Goal: Task Accomplishment & Management: Manage account settings

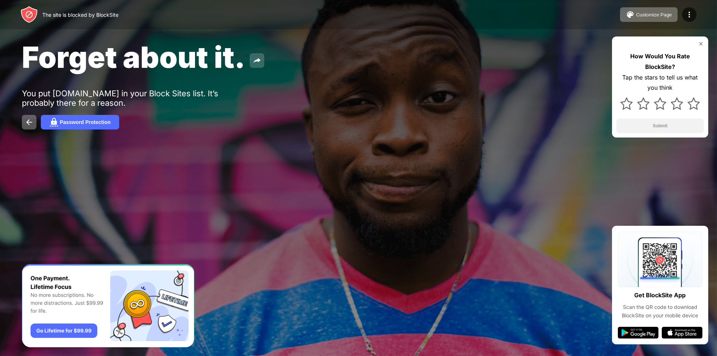
click at [255, 62] on img at bounding box center [257, 60] width 9 height 9
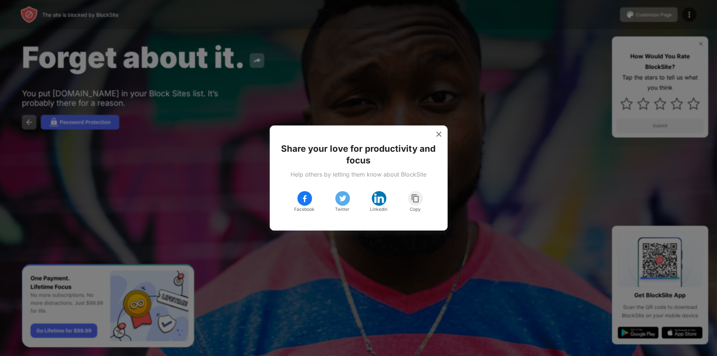
click at [441, 119] on div at bounding box center [358, 178] width 717 height 356
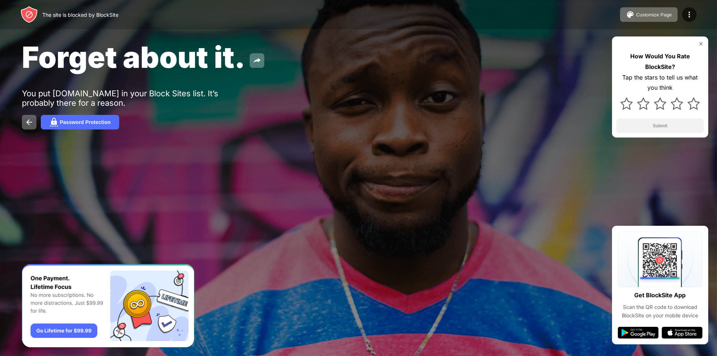
click at [702, 43] on img at bounding box center [701, 44] width 6 height 6
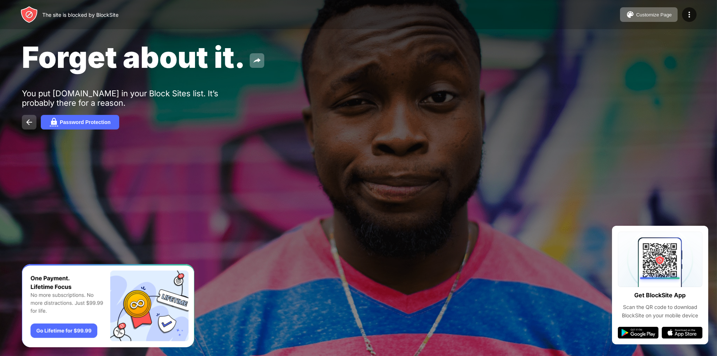
click at [33, 122] on img at bounding box center [29, 122] width 9 height 9
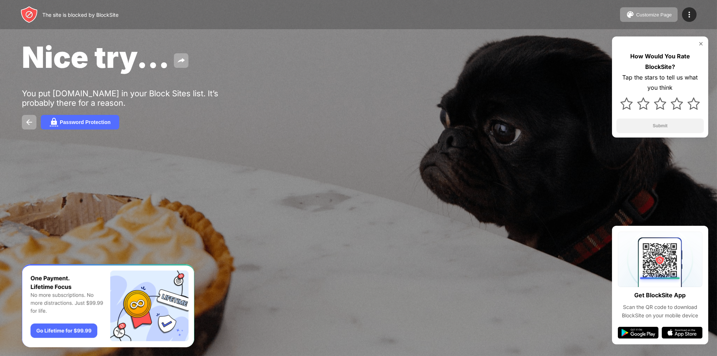
click at [124, 100] on div "You put [DOMAIN_NAME] in your Block Sites list. It’s probably there for a reaso…" at bounding box center [134, 98] width 225 height 19
click at [95, 125] on div "Password Protection" at bounding box center [85, 122] width 51 height 6
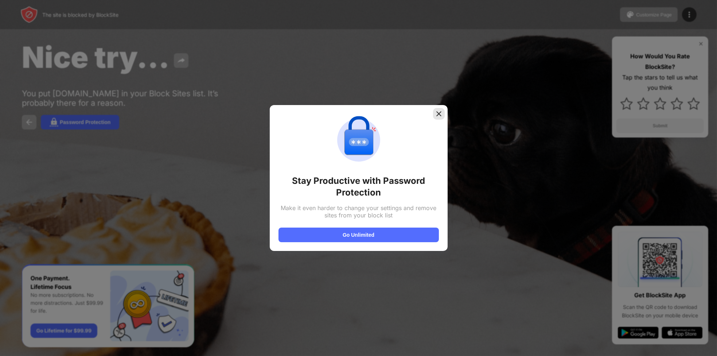
click at [436, 112] on img at bounding box center [438, 113] width 7 height 7
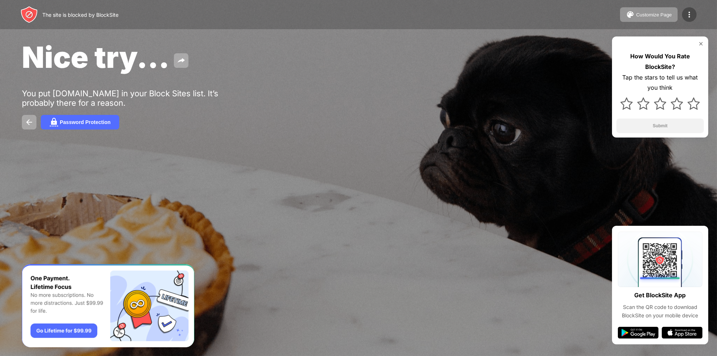
click at [688, 14] on img at bounding box center [689, 14] width 9 height 9
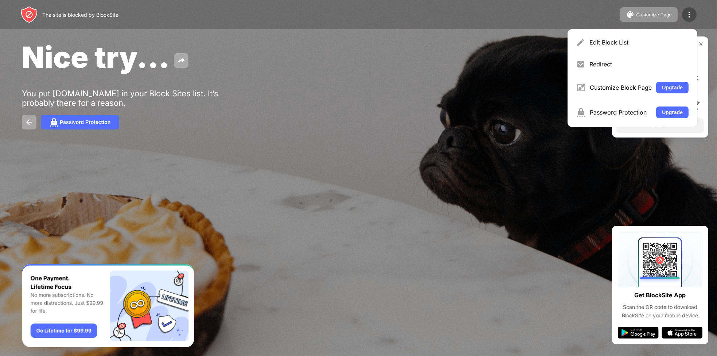
click at [688, 14] on img at bounding box center [689, 14] width 9 height 9
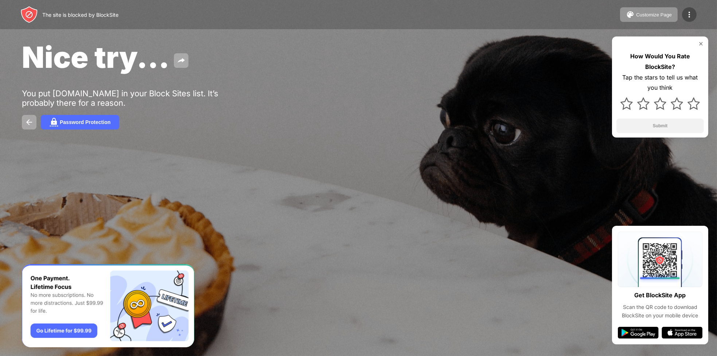
click at [688, 14] on img at bounding box center [689, 14] width 9 height 9
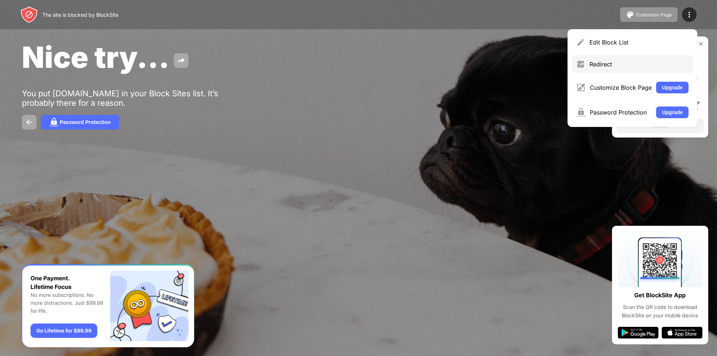
click at [610, 62] on div "Redirect" at bounding box center [638, 64] width 99 height 7
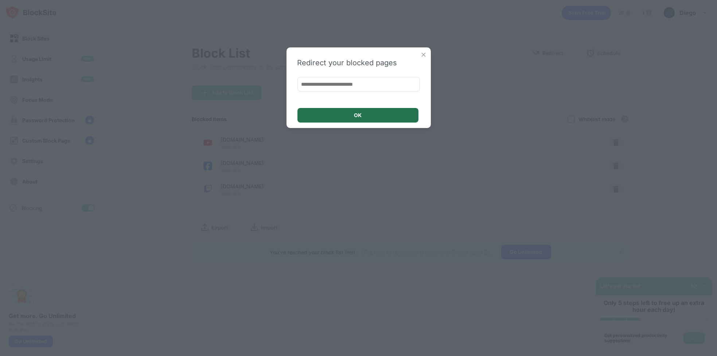
click at [345, 113] on div "OK" at bounding box center [357, 115] width 121 height 15
click at [422, 55] on img at bounding box center [423, 54] width 7 height 7
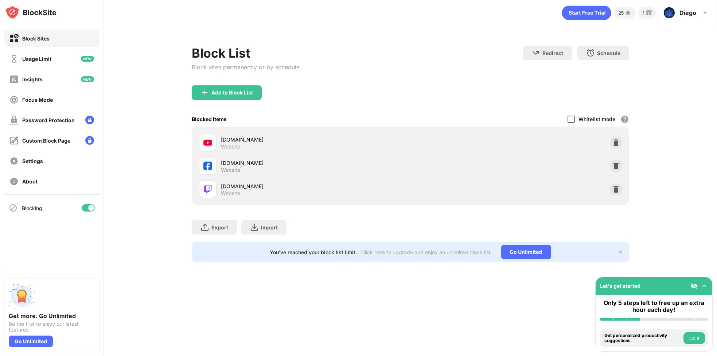
click at [571, 118] on div at bounding box center [571, 119] width 7 height 7
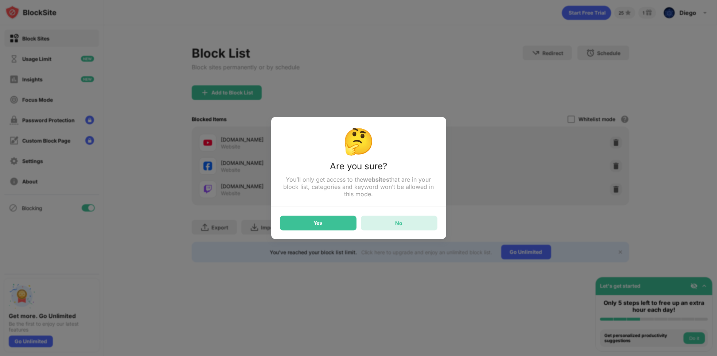
click at [381, 222] on div "No" at bounding box center [399, 223] width 77 height 15
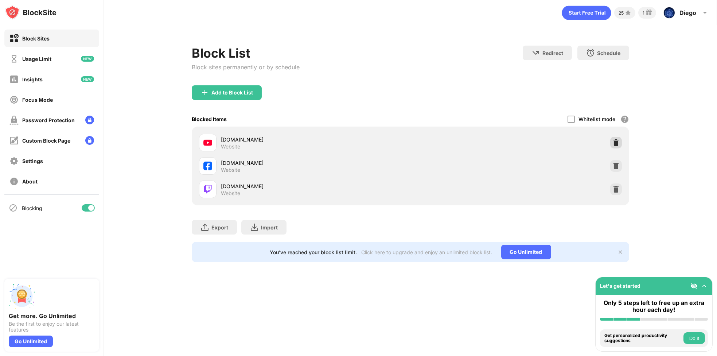
click at [614, 144] on img at bounding box center [615, 142] width 7 height 7
